Goal: Find specific page/section: Find specific page/section

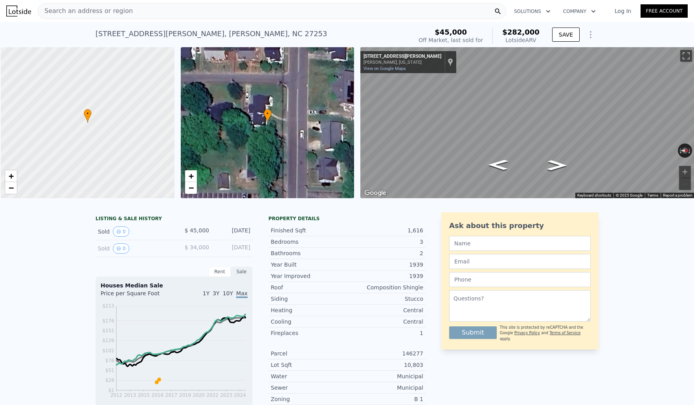
scroll to position [0, 3]
click at [99, 11] on span "Search an address or region" at bounding box center [85, 10] width 95 height 9
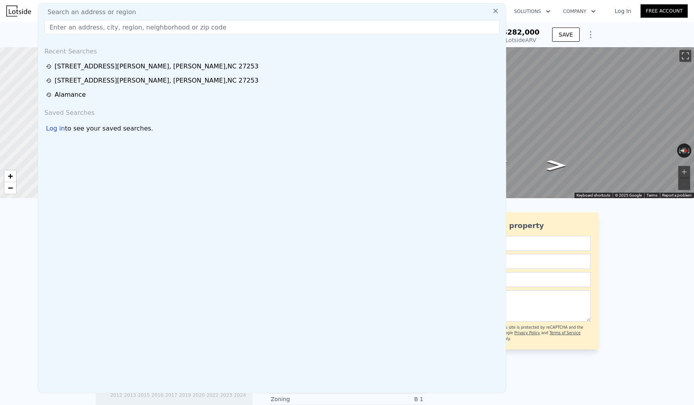
click at [87, 64] on div "[STREET_ADDRESS][PERSON_NAME]" at bounding box center [157, 66] width 204 height 9
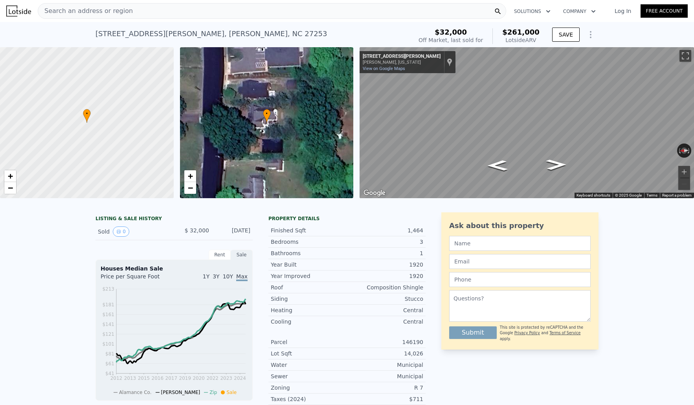
click at [57, 9] on span "Search an address or region" at bounding box center [85, 10] width 95 height 9
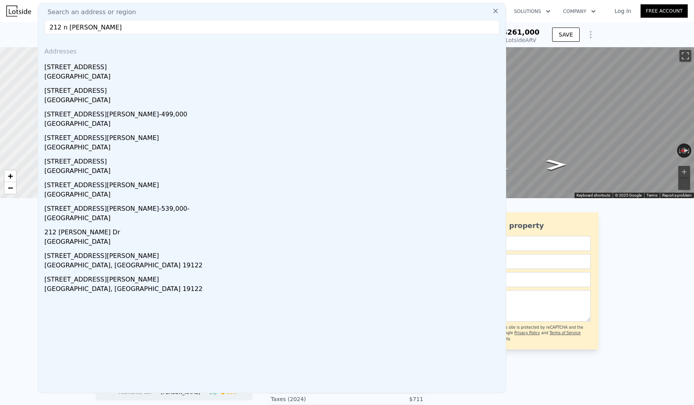
drag, startPoint x: 63, startPoint y: 26, endPoint x: 64, endPoint y: 34, distance: 8.0
click at [63, 28] on input "212 n [PERSON_NAME]" at bounding box center [271, 27] width 455 height 14
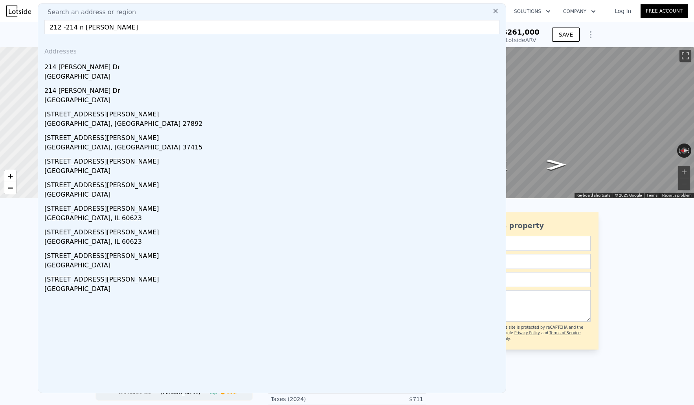
click at [125, 26] on input "212 -214 n [PERSON_NAME]" at bounding box center [271, 27] width 455 height 14
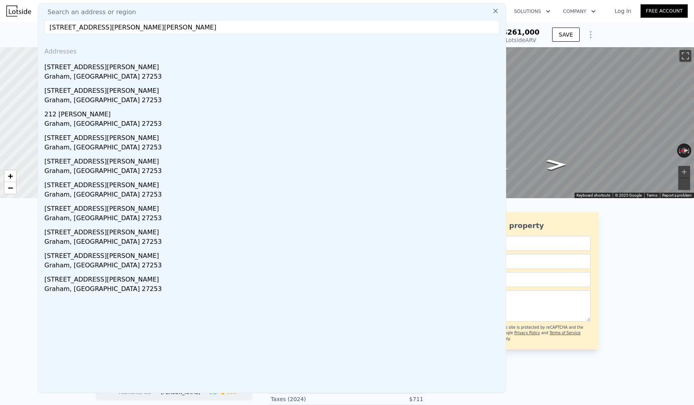
drag, startPoint x: 79, startPoint y: 28, endPoint x: 107, endPoint y: 34, distance: 28.5
click at [80, 28] on input "[STREET_ADDRESS][PERSON_NAME][PERSON_NAME]" at bounding box center [271, 27] width 455 height 14
click at [207, 24] on input "[STREET_ADDRESS][PERSON_NAME][PERSON_NAME]" at bounding box center [271, 27] width 455 height 14
click at [76, 26] on input "[STREET_ADDRESS][PERSON_NAME][PERSON_NAME]" at bounding box center [271, 27] width 455 height 14
click at [140, 28] on input "[STREET_ADDRESS][PERSON_NAME] [PERSON_NAME]" at bounding box center [271, 27] width 455 height 14
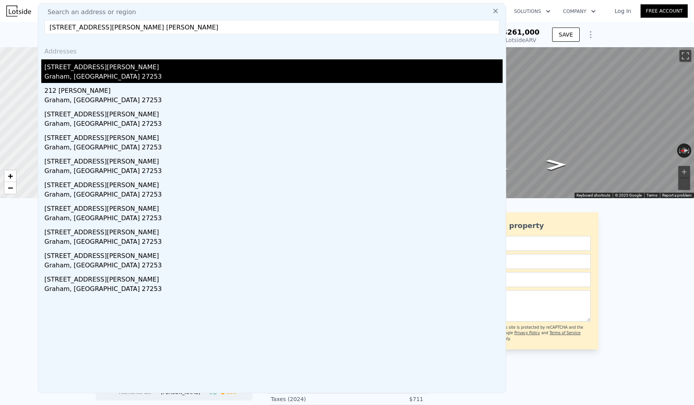
type input "[STREET_ADDRESS][PERSON_NAME] [PERSON_NAME]"
click at [71, 61] on div "[STREET_ADDRESS][PERSON_NAME]" at bounding box center [273, 65] width 458 height 13
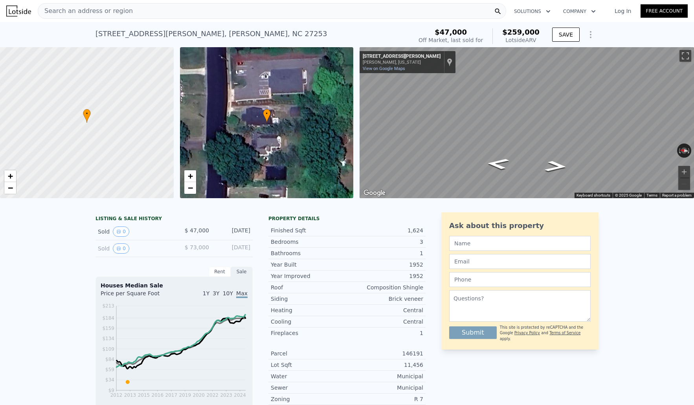
click at [77, 11] on span "Search an address or region" at bounding box center [85, 10] width 95 height 9
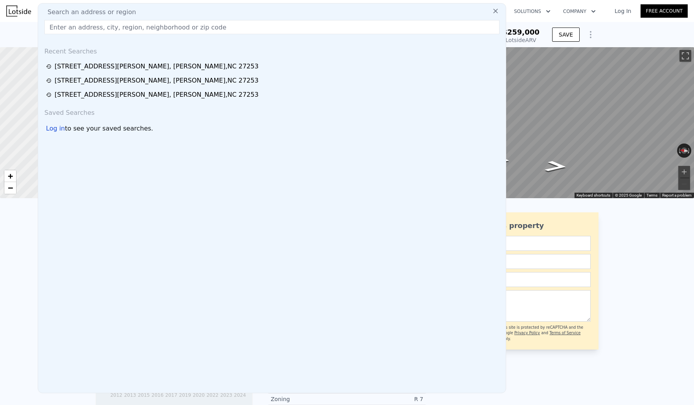
scroll to position [3, 0]
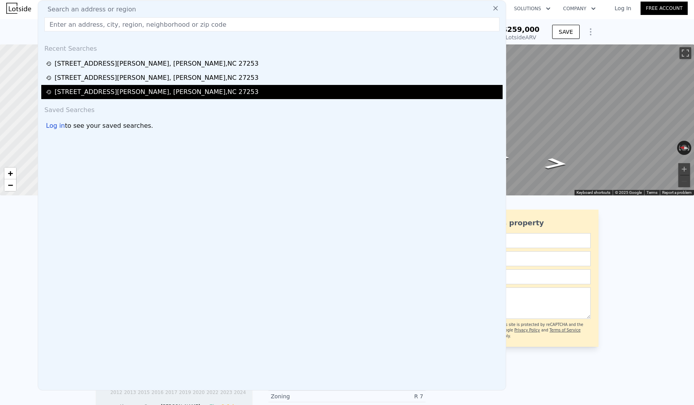
click at [70, 91] on div "[STREET_ADDRESS][PERSON_NAME]" at bounding box center [157, 91] width 204 height 9
type input "17424"
checkbox input "false"
checkbox input "true"
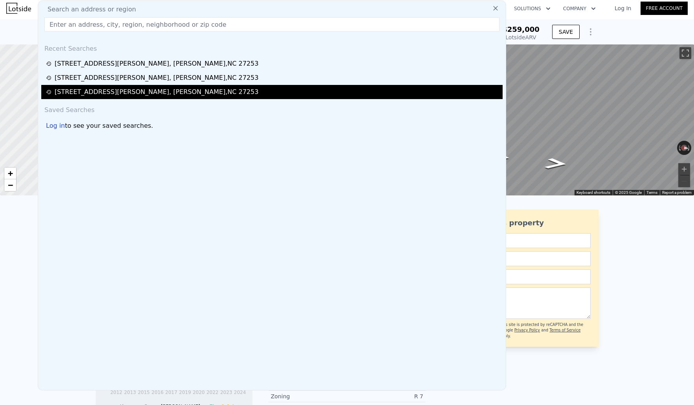
checkbox input "true"
type input "$ 282,000"
type input "5"
type input "$ 215,397"
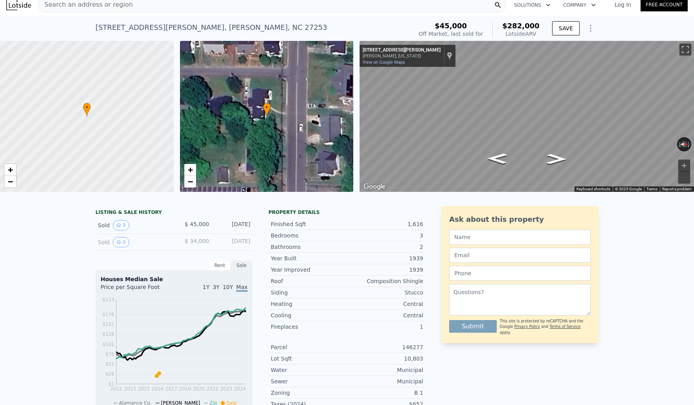
click at [91, 13] on div "Search an address or region Solutions Company Open main menu Log In Free Account" at bounding box center [347, 4] width 682 height 19
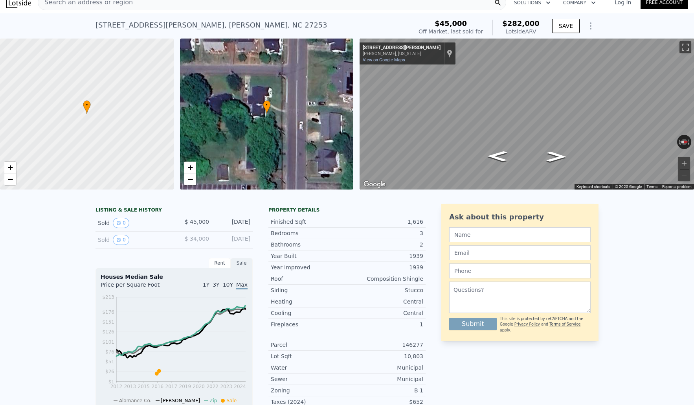
click at [83, 9] on div "Search an address or region" at bounding box center [85, 2] width 95 height 15
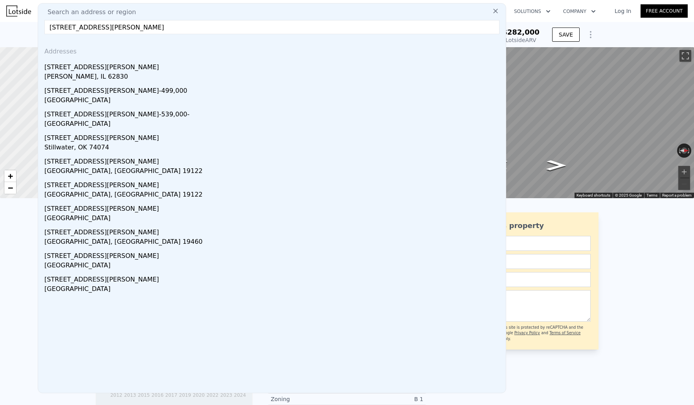
click at [125, 28] on input "[STREET_ADDRESS][PERSON_NAME]" at bounding box center [271, 27] width 455 height 14
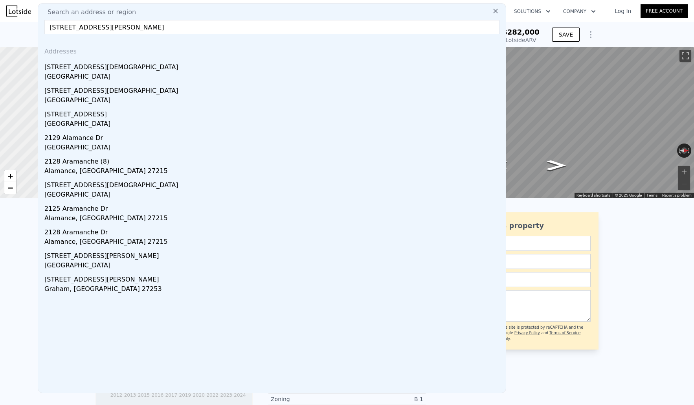
drag, startPoint x: 172, startPoint y: 27, endPoint x: 104, endPoint y: 30, distance: 68.5
click at [103, 31] on input "[STREET_ADDRESS][PERSON_NAME]" at bounding box center [271, 27] width 455 height 14
drag, startPoint x: 104, startPoint y: 30, endPoint x: 259, endPoint y: 24, distance: 155.4
click at [258, 24] on input "[STREET_ADDRESS][PERSON_NAME]" at bounding box center [271, 27] width 455 height 14
drag, startPoint x: 169, startPoint y: 32, endPoint x: 102, endPoint y: 29, distance: 67.7
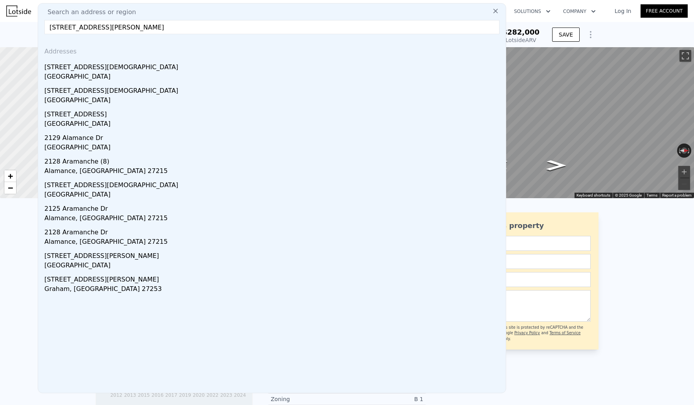
click at [102, 29] on input "[STREET_ADDRESS][PERSON_NAME]" at bounding box center [271, 27] width 455 height 14
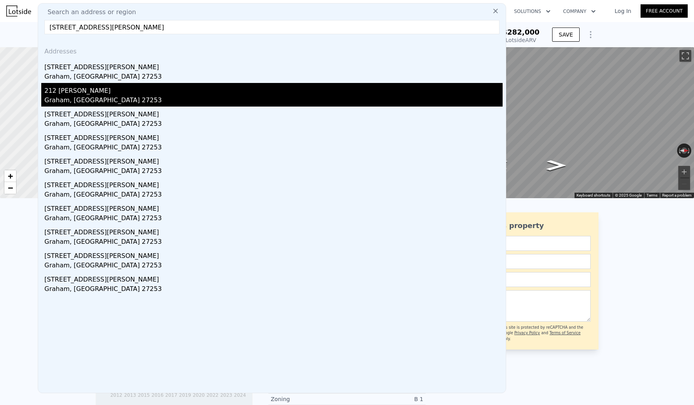
type input "[STREET_ADDRESS][PERSON_NAME]"
click at [81, 88] on div "212 [PERSON_NAME]" at bounding box center [273, 89] width 458 height 13
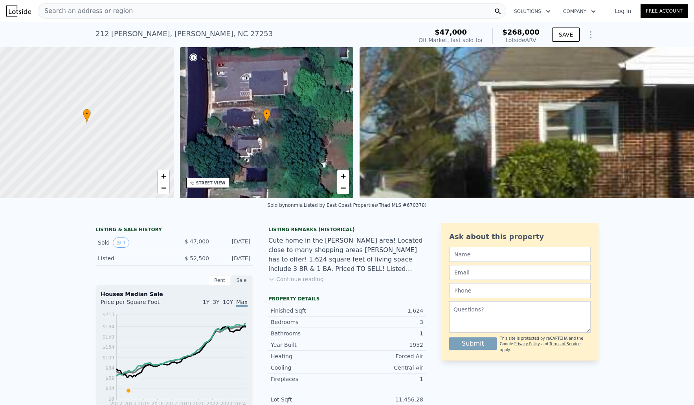
click at [98, 11] on span "Search an address or region" at bounding box center [85, 10] width 95 height 9
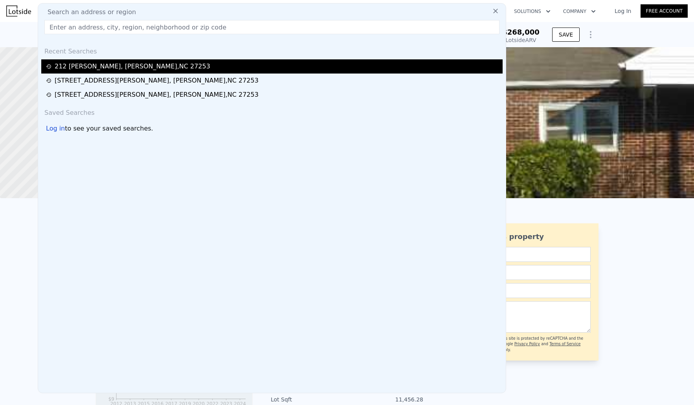
click at [81, 66] on div "[STREET_ADDRESS][PERSON_NAME]" at bounding box center [133, 66] width 156 height 9
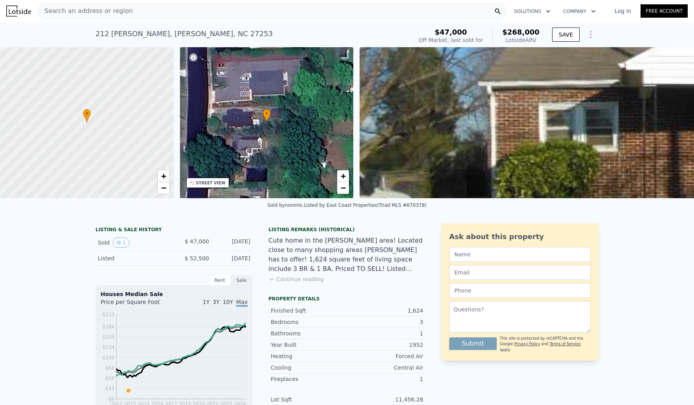
click at [86, 9] on span "Search an address or region" at bounding box center [85, 10] width 95 height 9
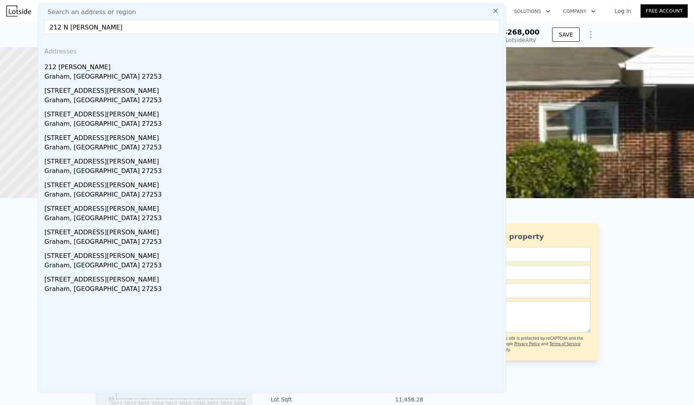
scroll to position [0, 0]
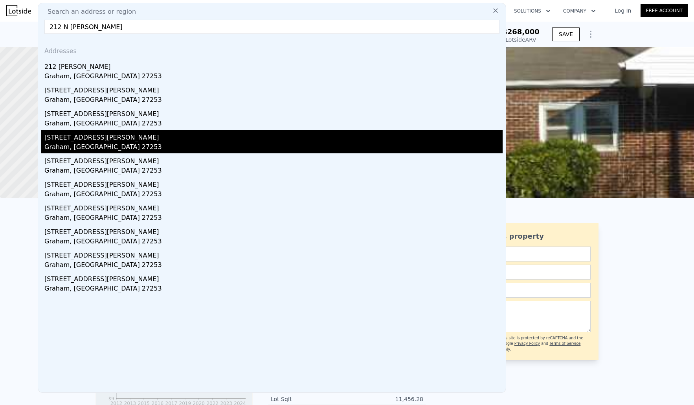
type input "212 N [PERSON_NAME]"
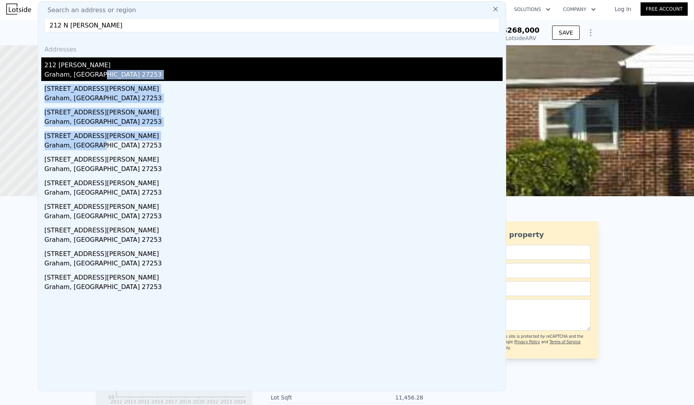
scroll to position [0, 0]
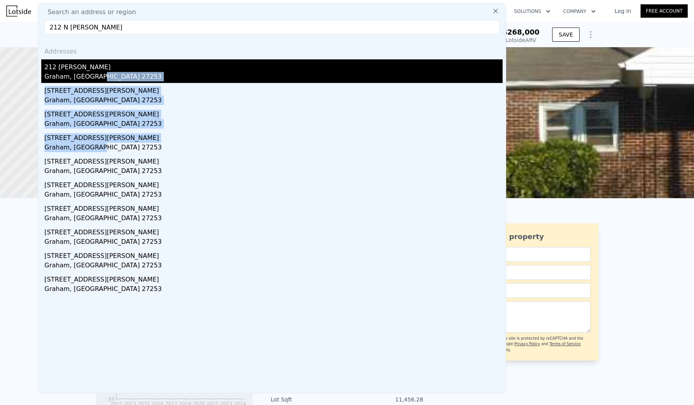
drag, startPoint x: 76, startPoint y: 151, endPoint x: 156, endPoint y: 75, distance: 110.7
click at [156, 75] on div "Addresses [GEOGRAPHIC_DATA][PERSON_NAME] [STREET_ADDRESS][PERSON_NAME] [STREET_…" at bounding box center [272, 216] width 468 height 352
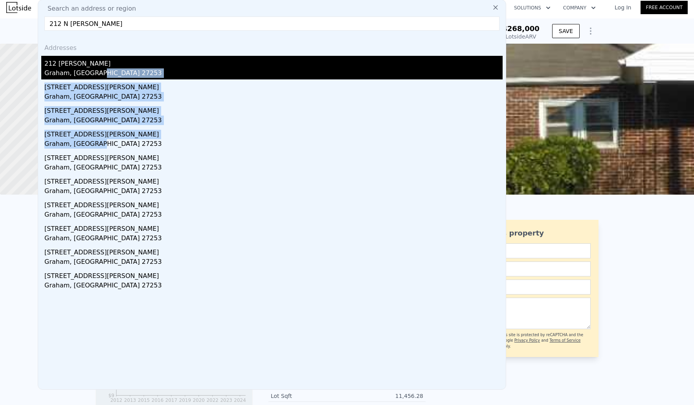
click at [156, 75] on div "Graham, [GEOGRAPHIC_DATA] 27253" at bounding box center [273, 73] width 458 height 11
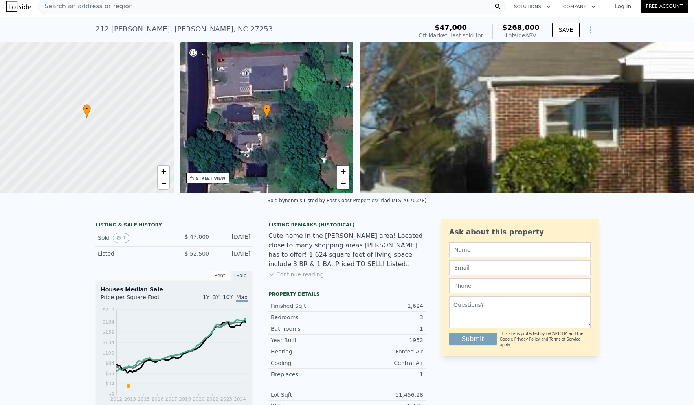
scroll to position [5, 0]
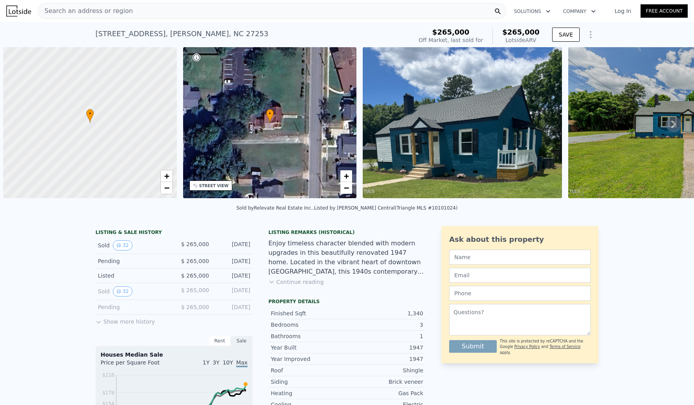
scroll to position [0, 3]
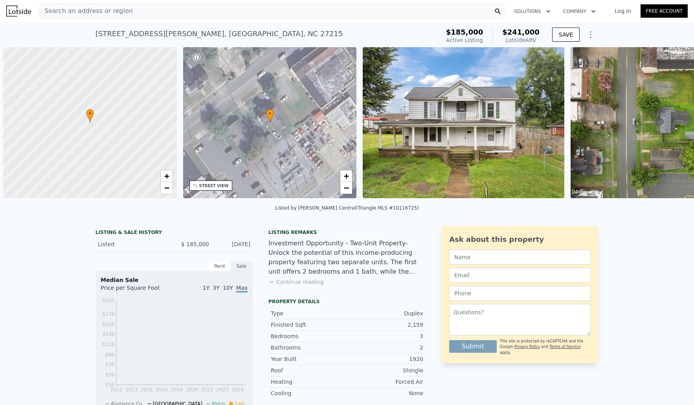
scroll to position [0, 3]
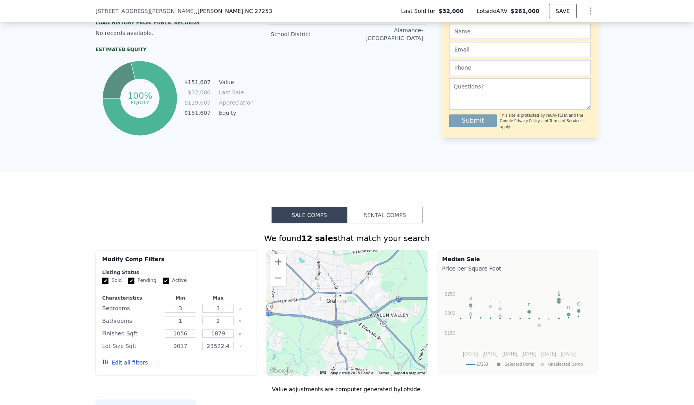
scroll to position [220, 0]
